Goal: Transaction & Acquisition: Download file/media

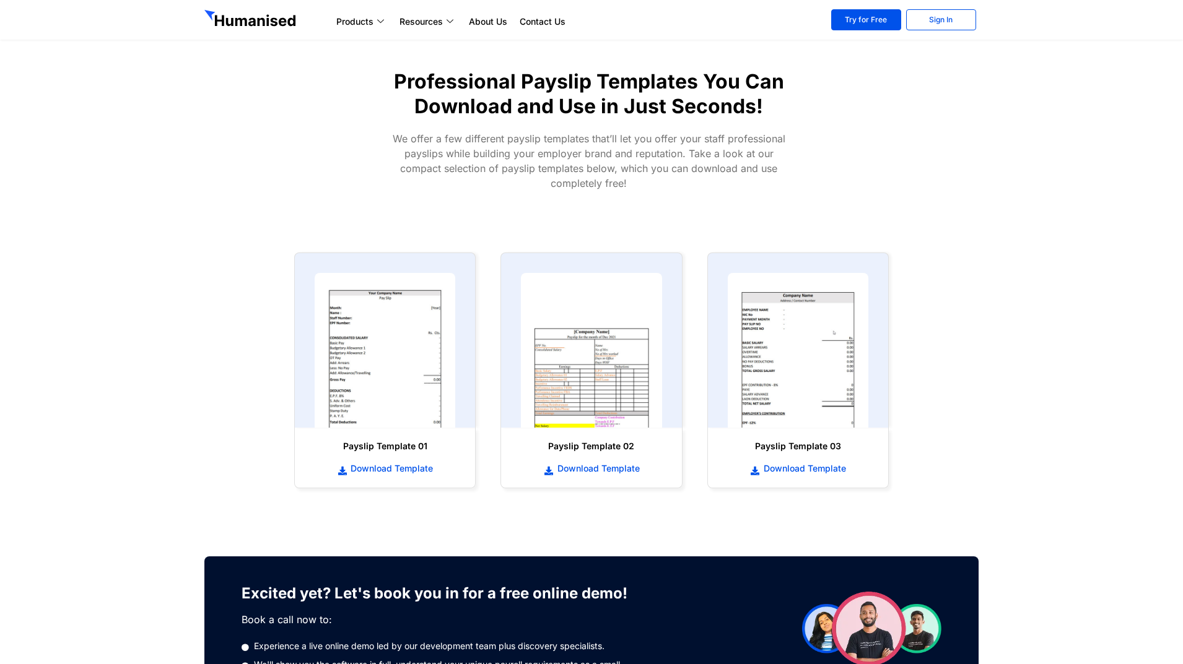
scroll to position [495, 0]
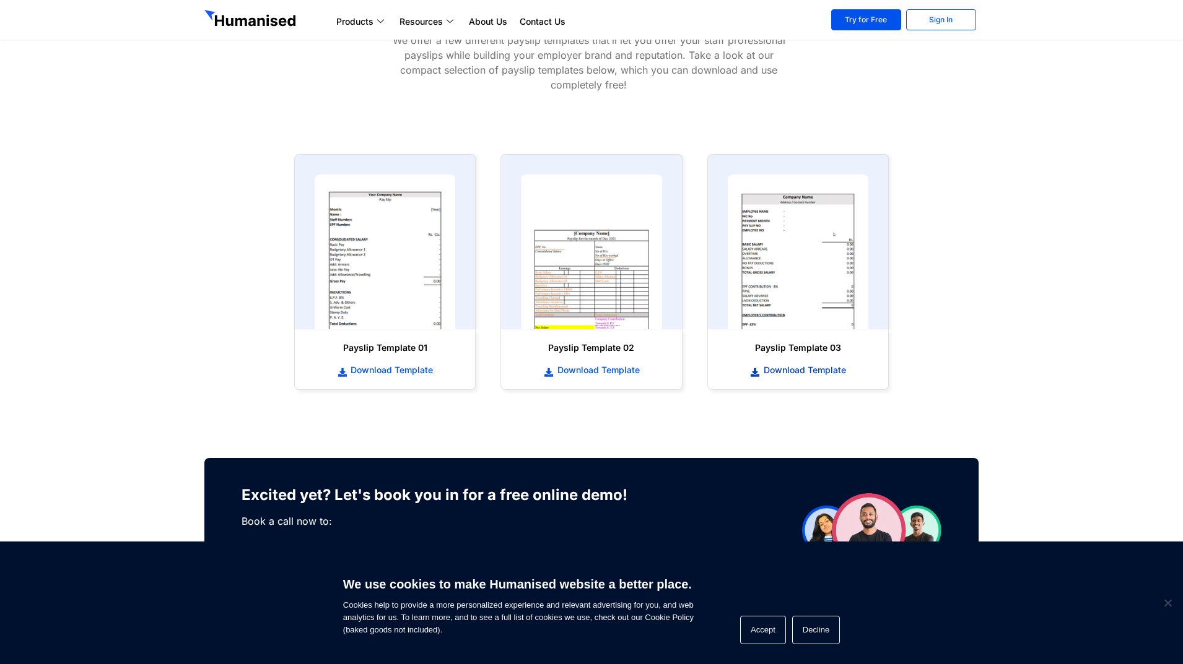
click at [822, 367] on span "Download Template" at bounding box center [802, 370] width 85 height 12
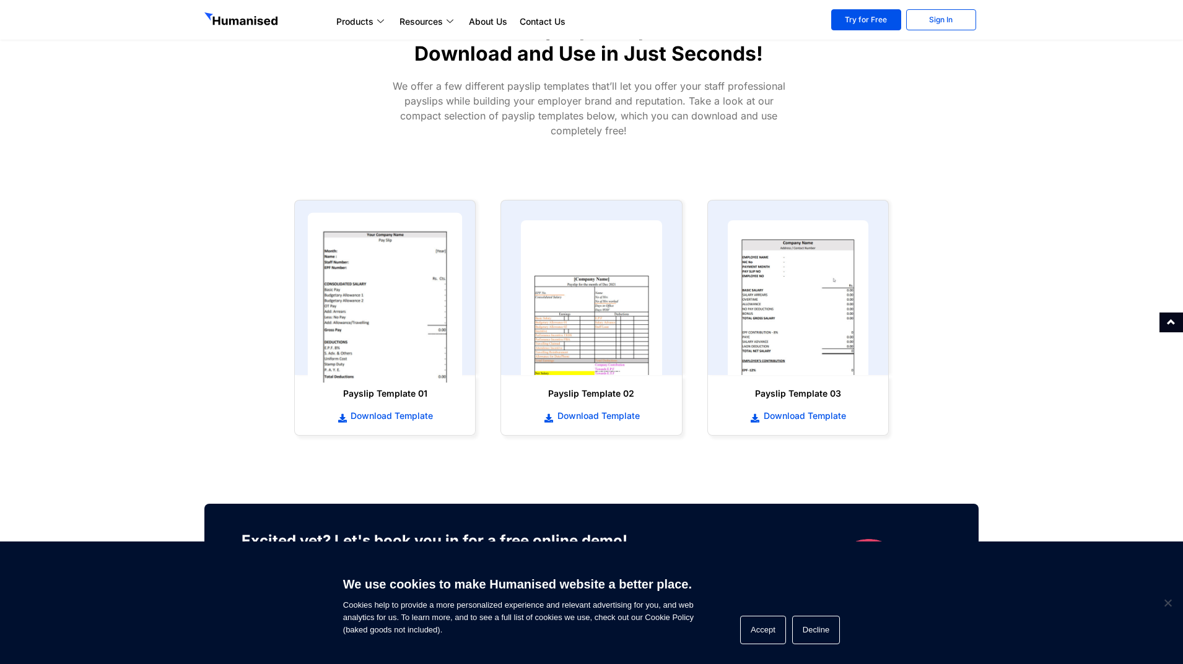
scroll to position [495, 0]
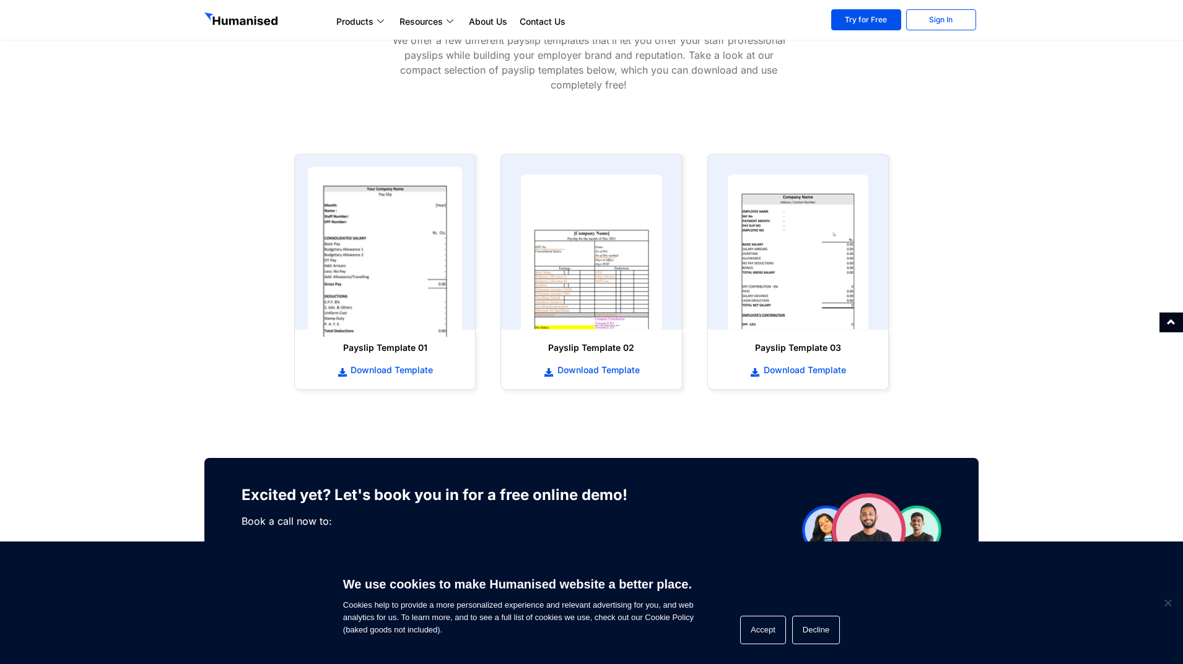
click at [375, 207] on img at bounding box center [385, 252] width 155 height 170
click at [386, 308] on img at bounding box center [385, 252] width 155 height 170
click at [398, 375] on span "Download Template" at bounding box center [389, 370] width 85 height 12
click at [405, 373] on span "Download Template" at bounding box center [389, 370] width 85 height 12
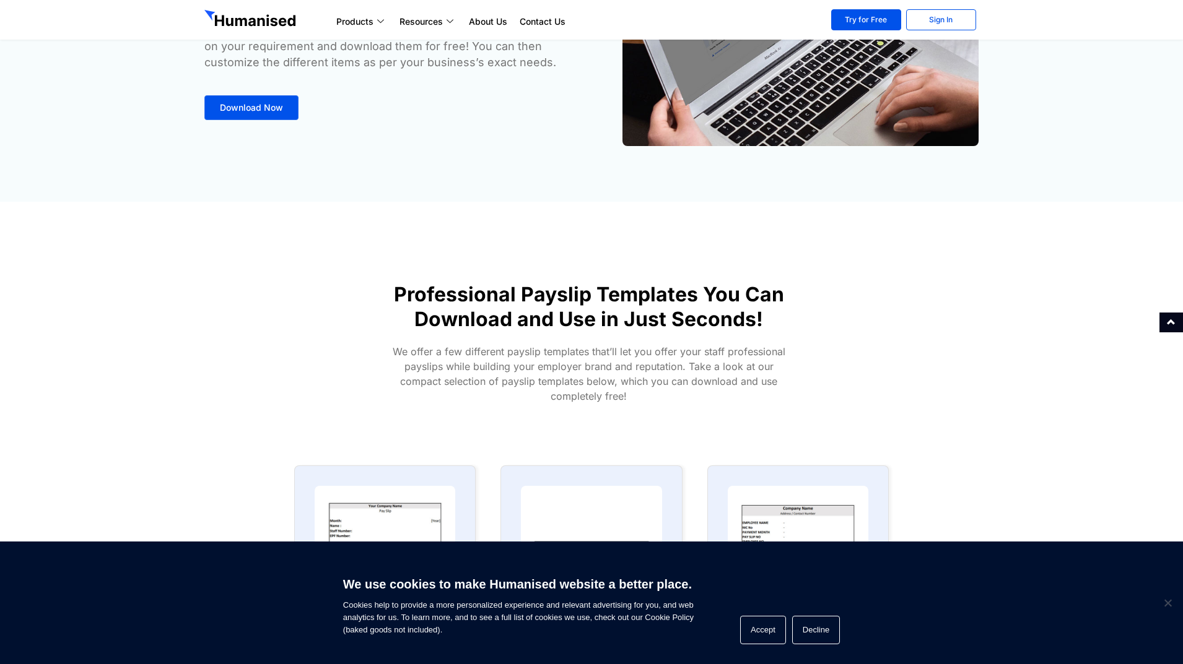
scroll to position [0, 0]
